Goal: Task Accomplishment & Management: Manage account settings

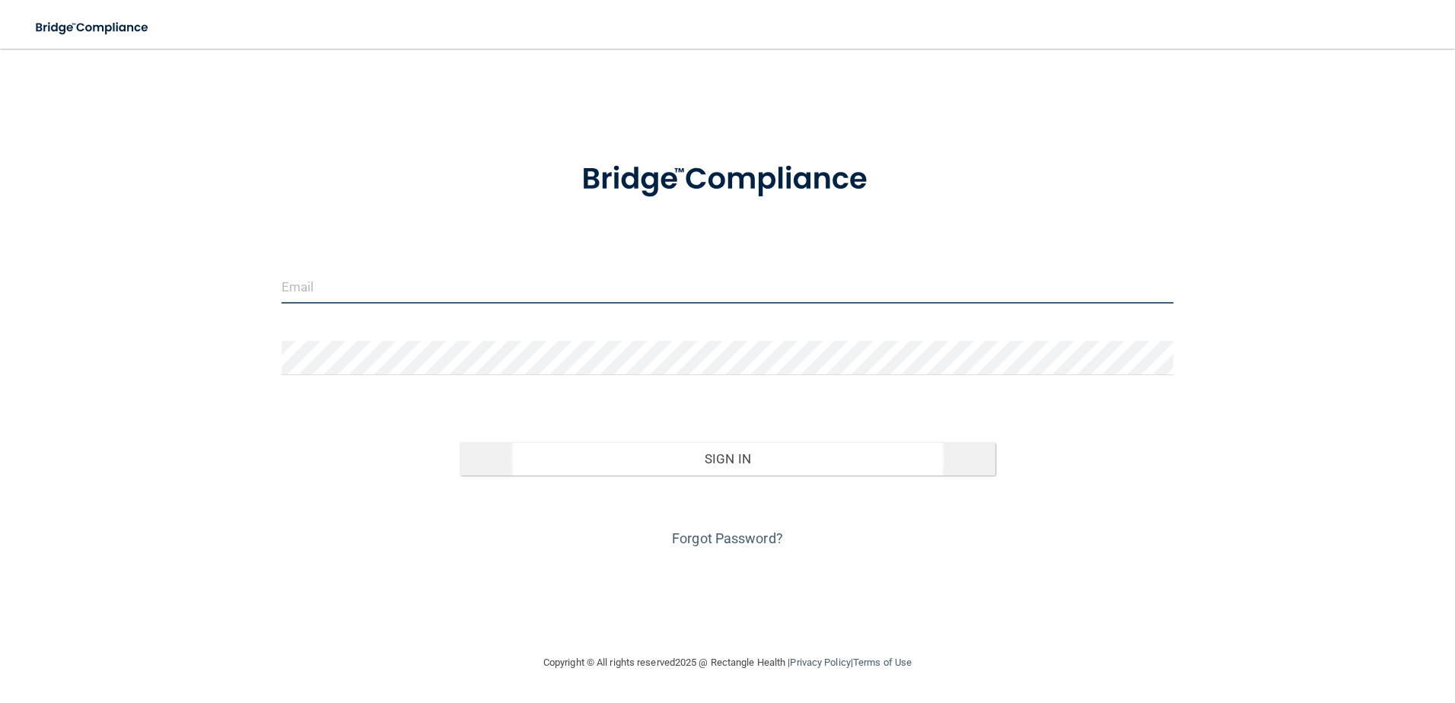
type input "[EMAIL_ADDRESS][DOMAIN_NAME]"
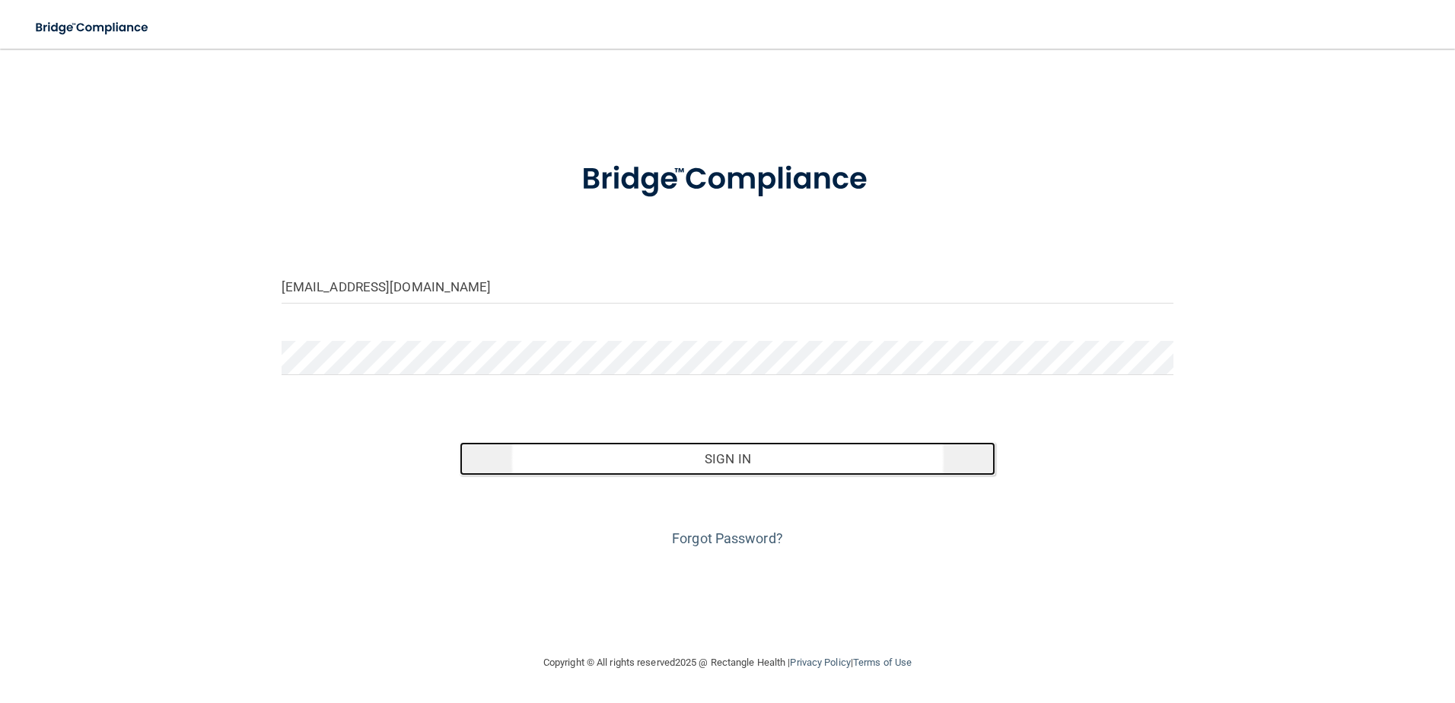
click at [653, 451] on button "Sign In" at bounding box center [728, 458] width 536 height 33
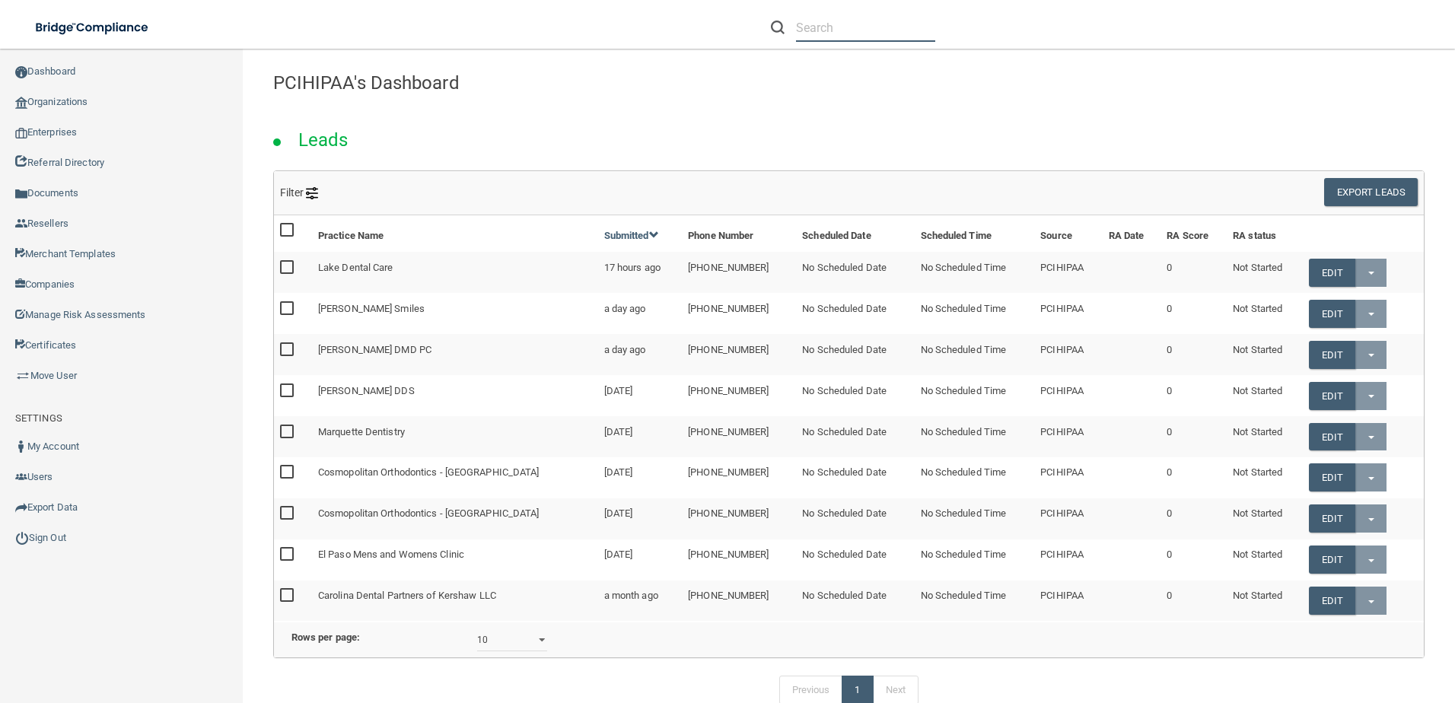
click at [874, 26] on input "text" at bounding box center [865, 28] width 139 height 28
paste input "[EMAIL_ADDRESS][DOMAIN_NAME]"
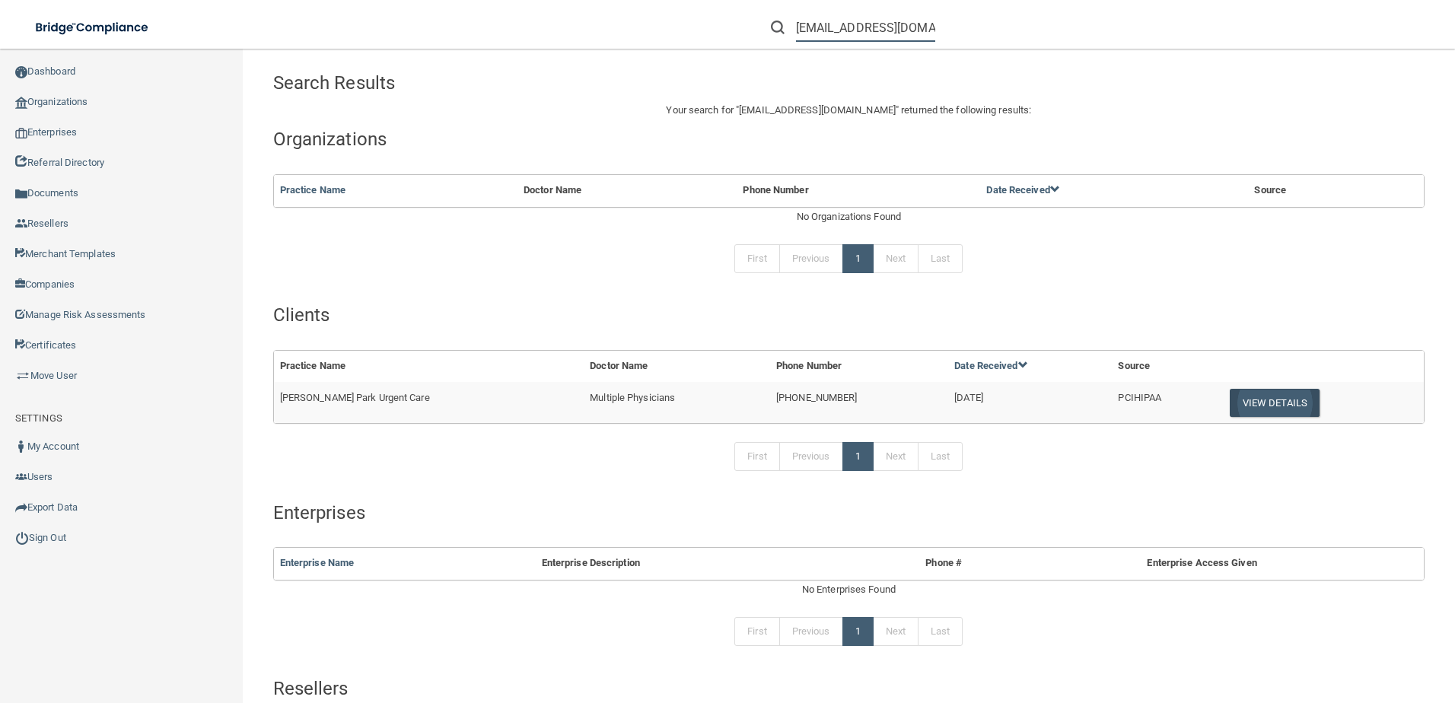
type input "[EMAIL_ADDRESS][DOMAIN_NAME]"
click at [1273, 406] on button "View Details" at bounding box center [1275, 403] width 90 height 28
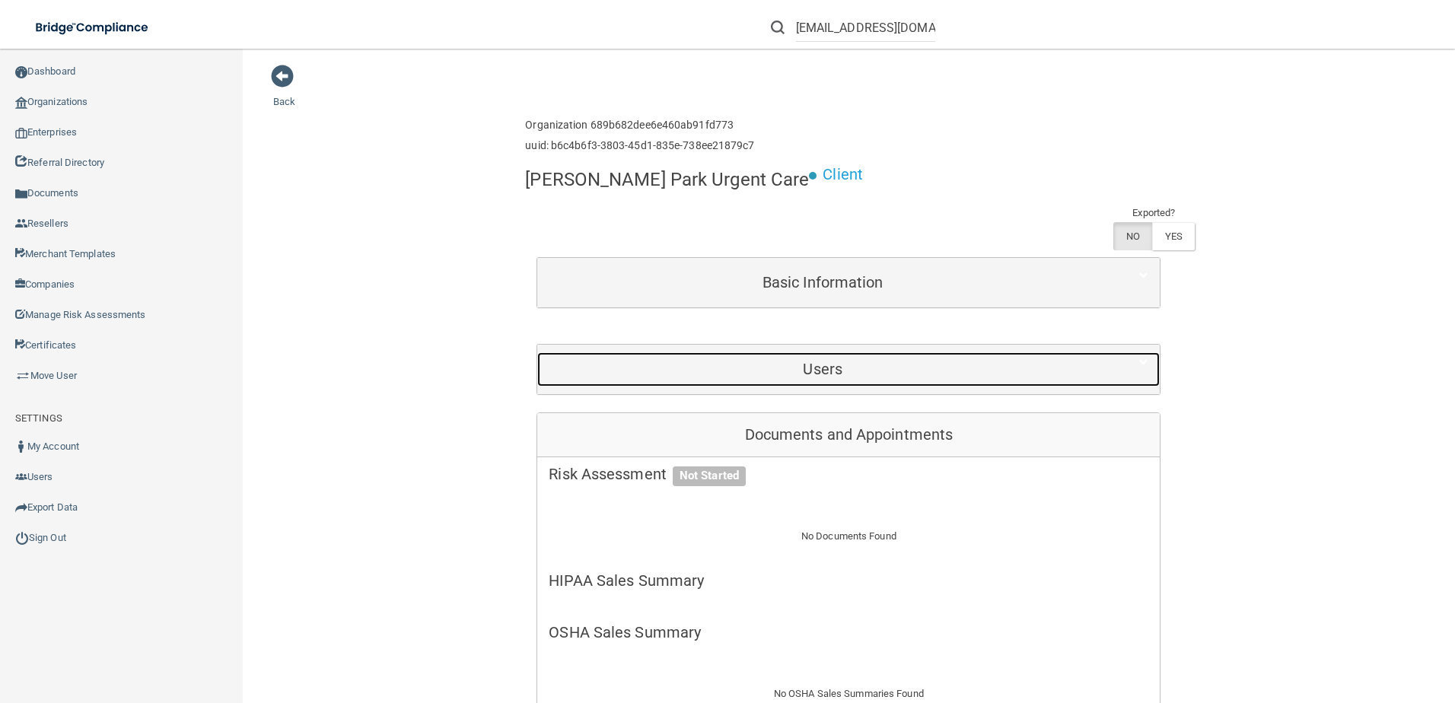
click at [1097, 352] on div "Users" at bounding box center [822, 369] width 571 height 34
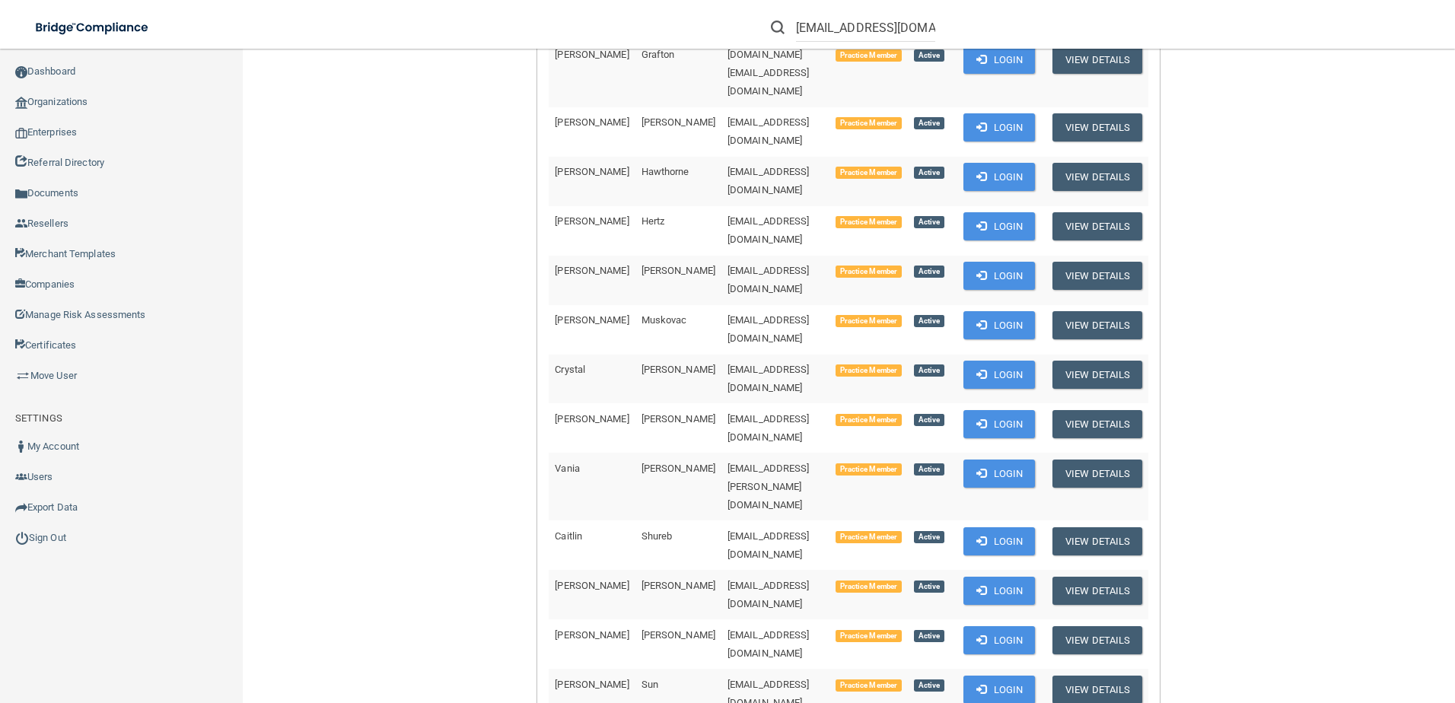
scroll to position [1227, 0]
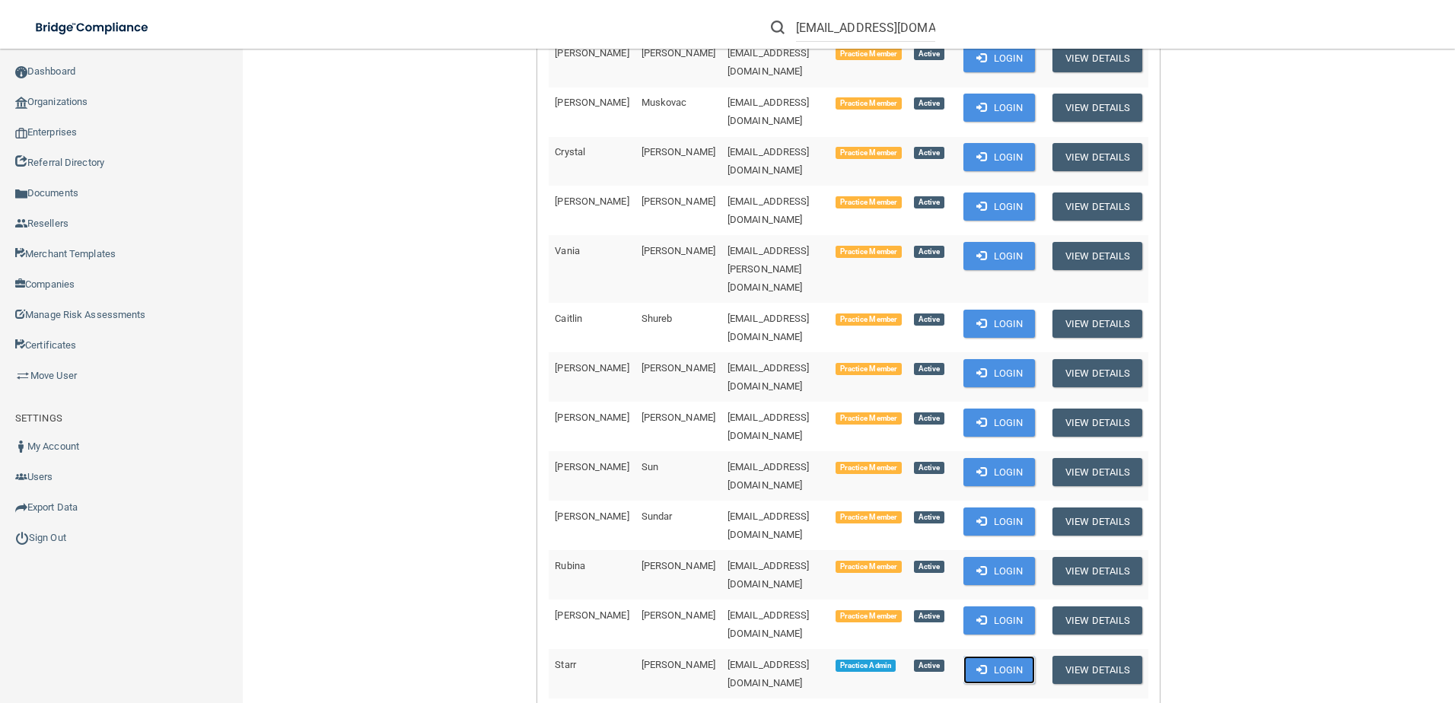
click at [1008, 656] on button "Login" at bounding box center [999, 670] width 72 height 28
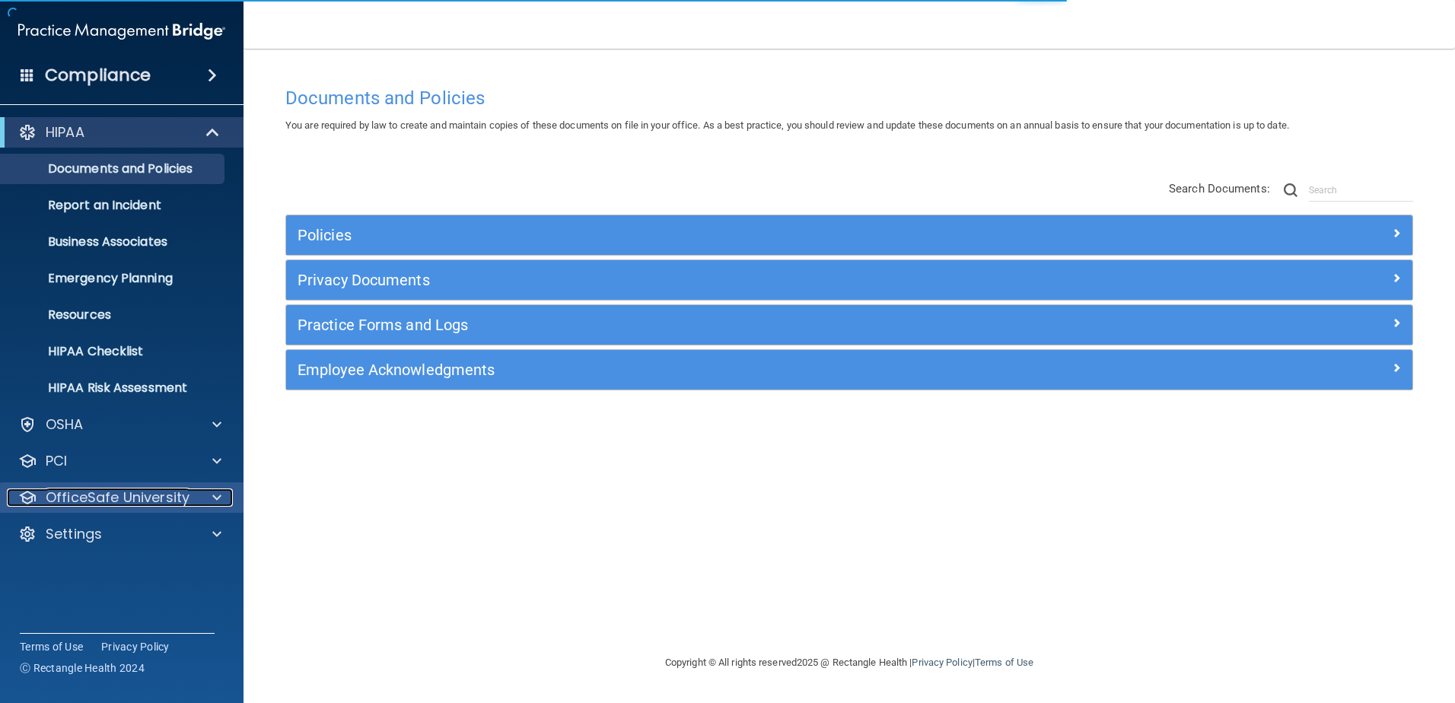
click at [107, 503] on p "OfficeSafe University" at bounding box center [118, 498] width 144 height 18
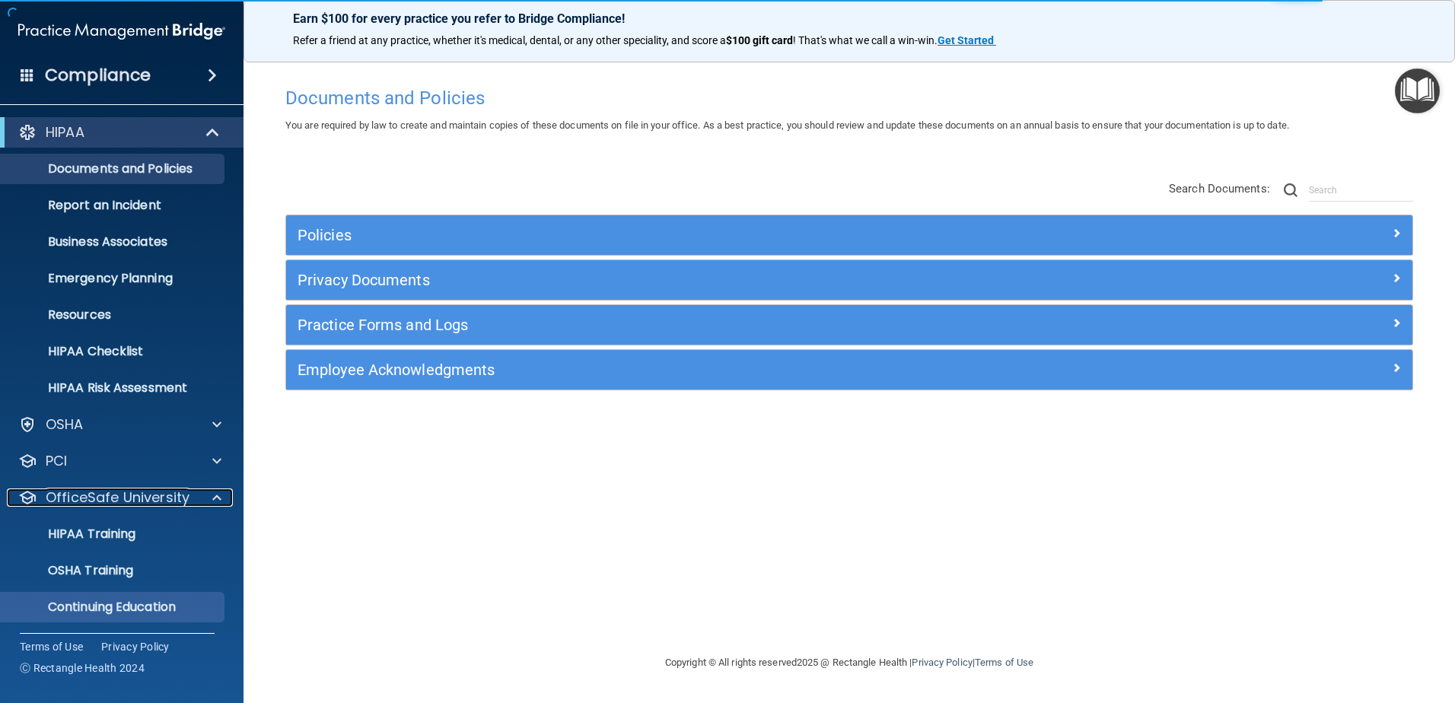
scroll to position [38, 0]
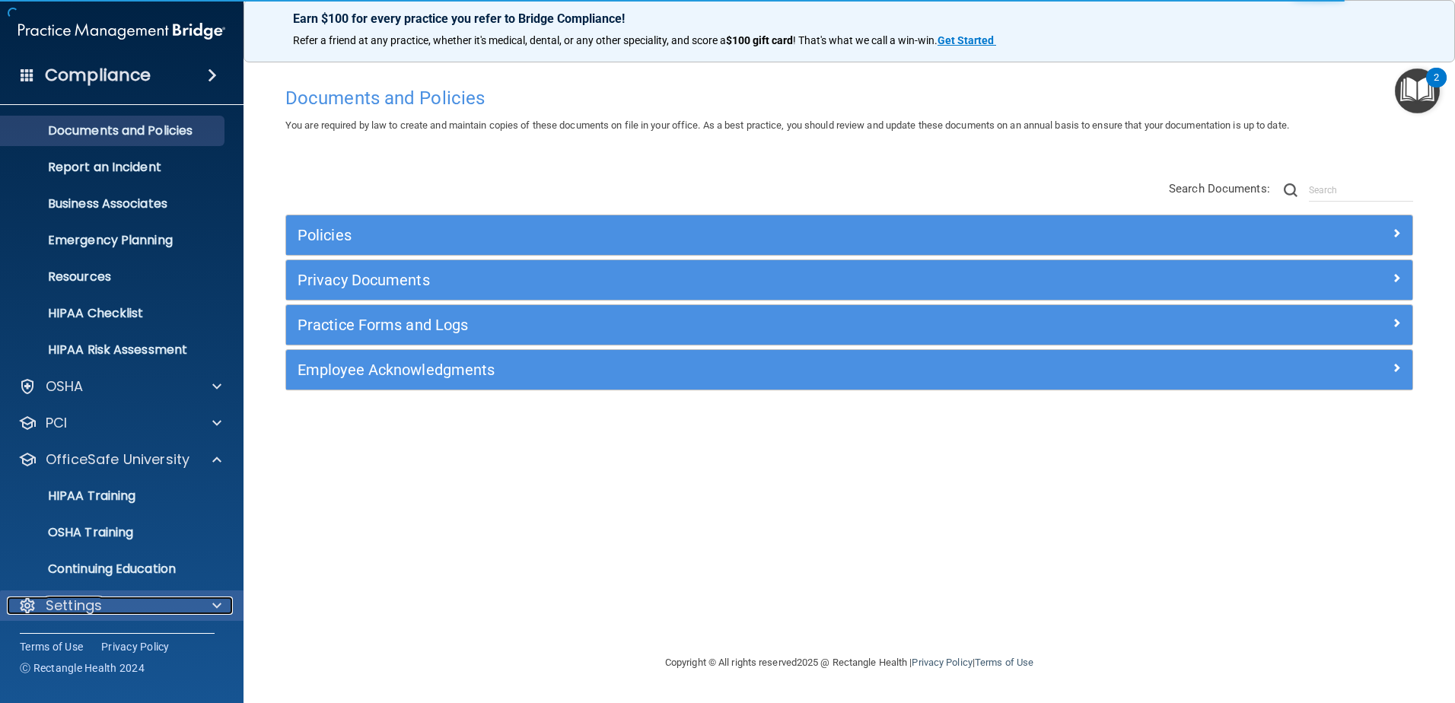
click at [131, 607] on div "Settings" at bounding box center [101, 606] width 189 height 18
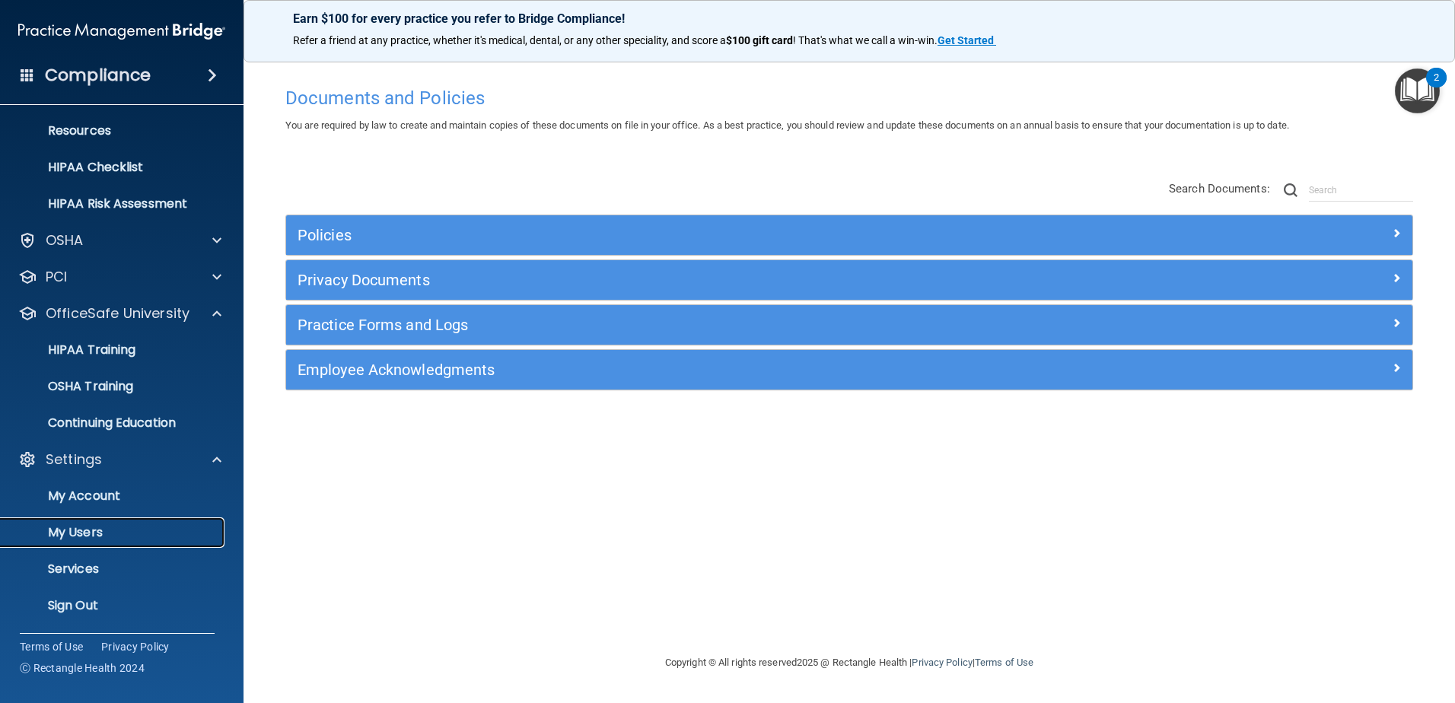
click at [132, 533] on p "My Users" at bounding box center [114, 532] width 208 height 15
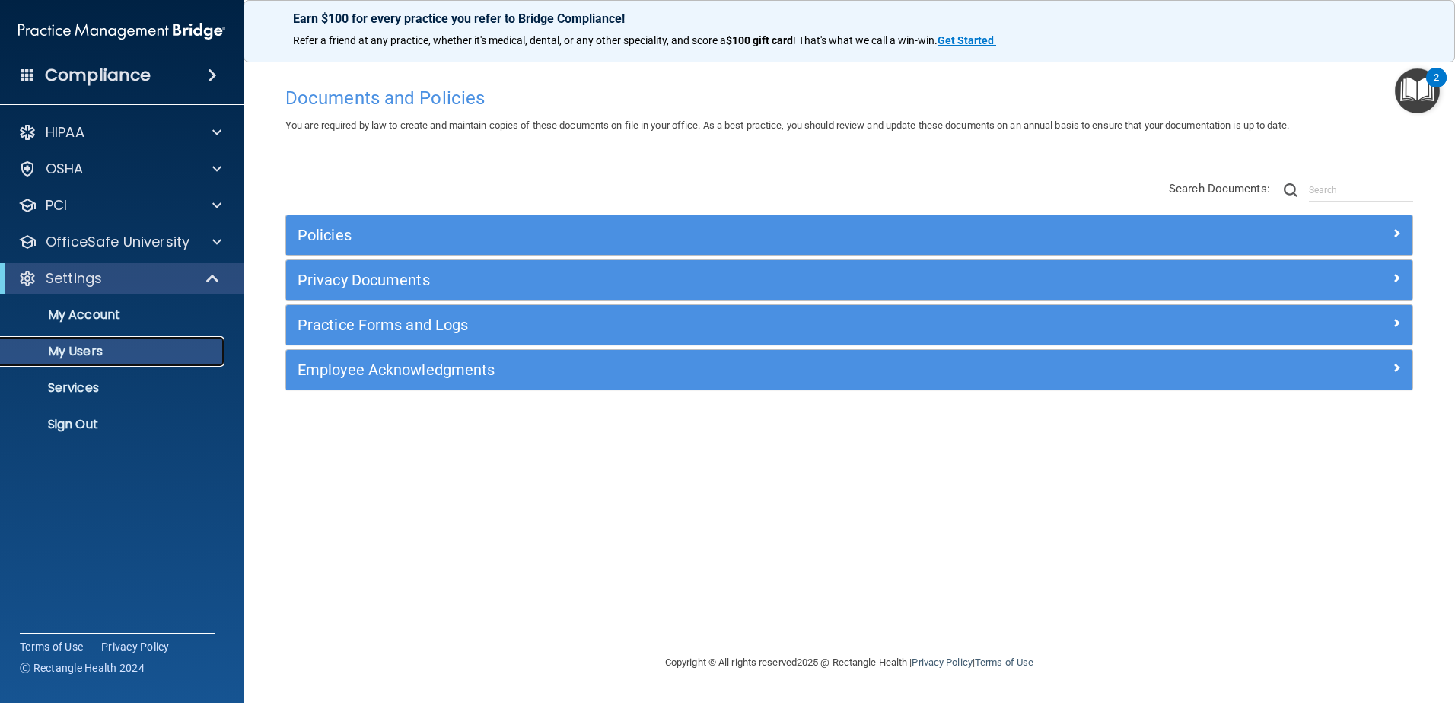
select select "20"
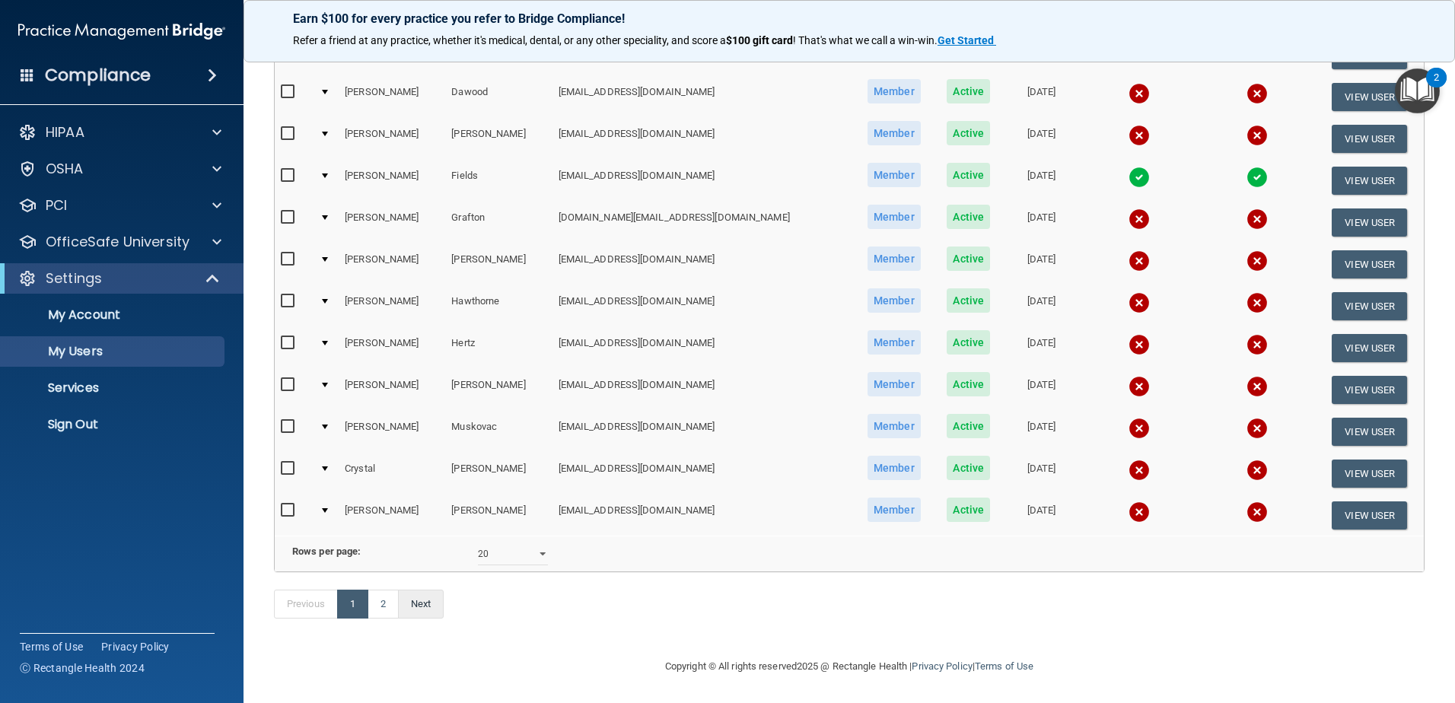
scroll to position [556, 0]
click at [398, 605] on link "2" at bounding box center [383, 604] width 31 height 29
select select "20"
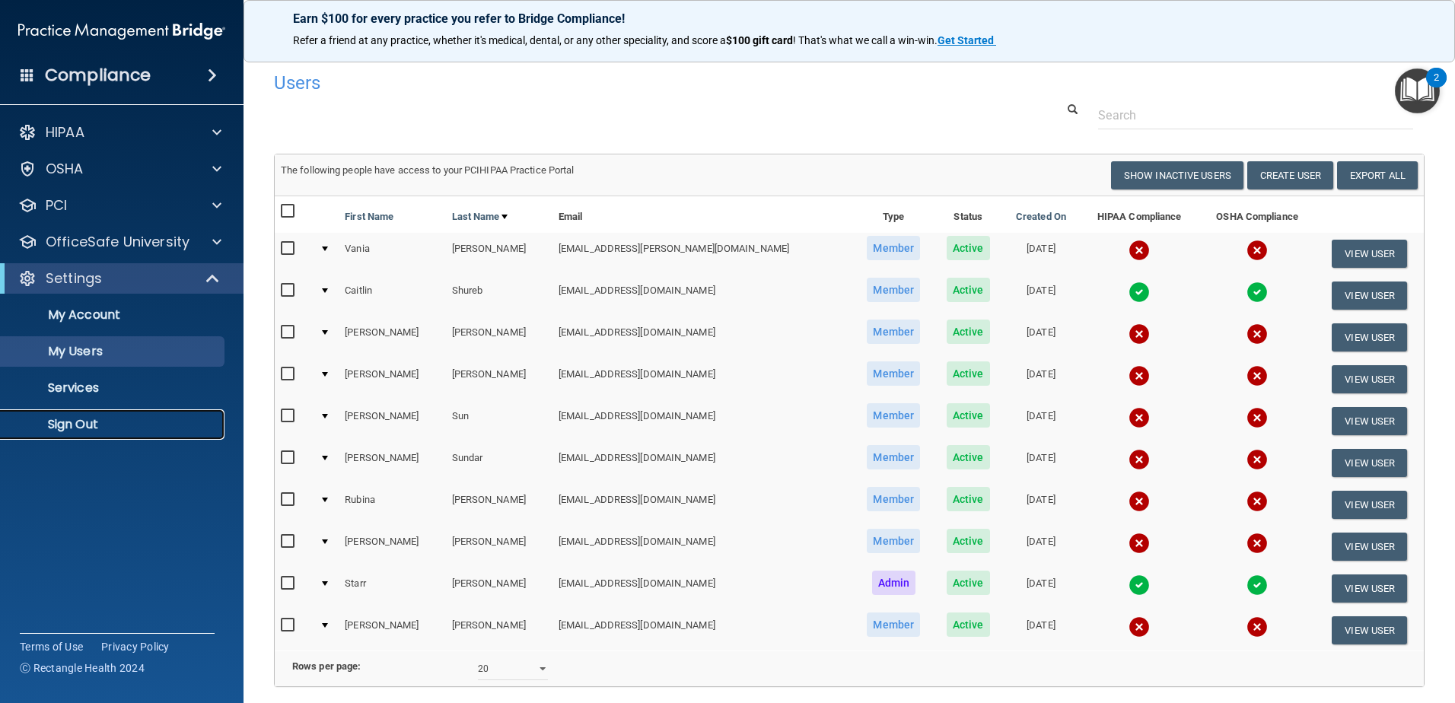
click at [139, 416] on link "Sign Out" at bounding box center [105, 424] width 240 height 30
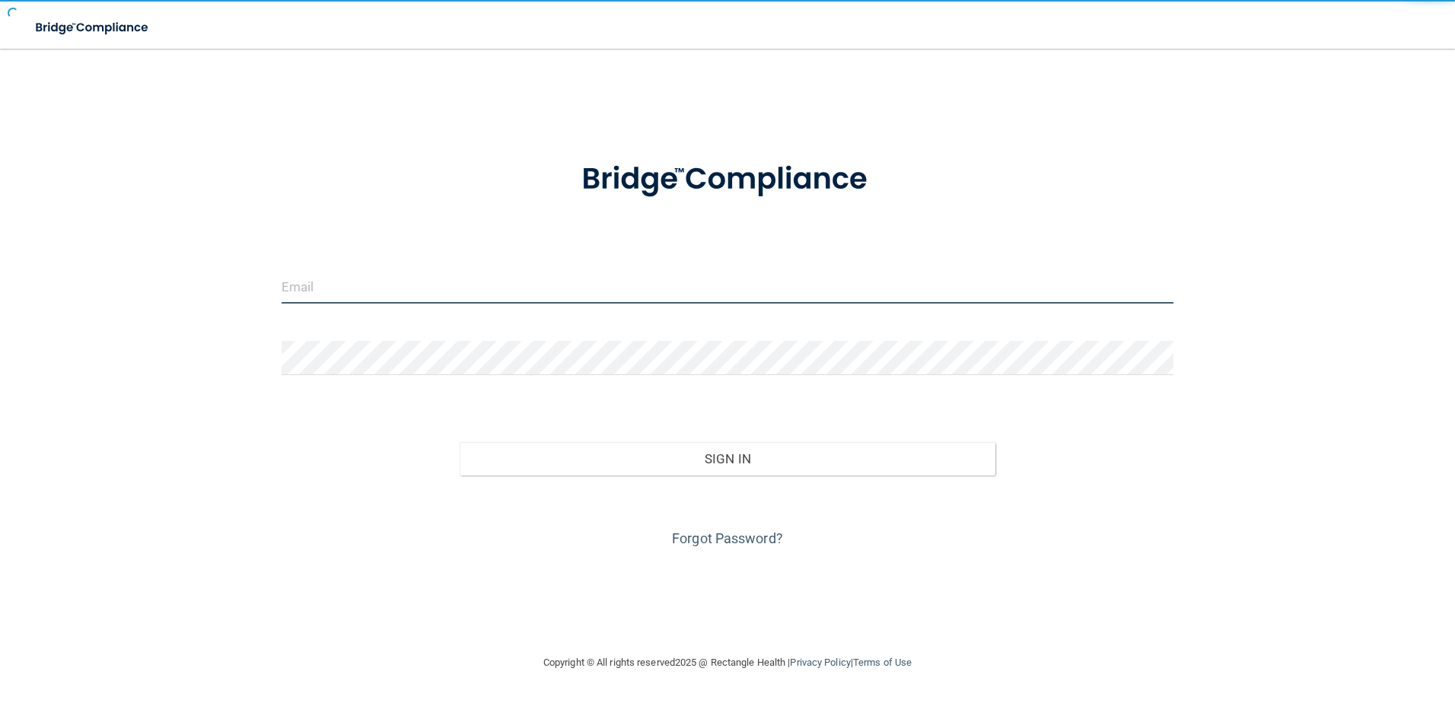
type input "[EMAIL_ADDRESS][DOMAIN_NAME]"
